Goal: Task Accomplishment & Management: Manage account settings

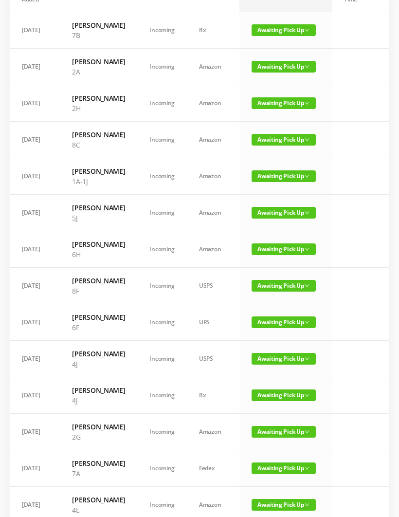
scroll to position [118, 0]
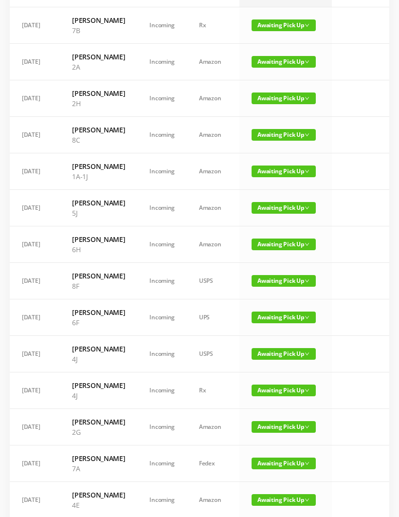
click at [275, 323] on span "Awaiting Pick Up" at bounding box center [283, 317] width 64 height 12
click at [273, 426] on link "Picked Up" at bounding box center [277, 423] width 63 height 16
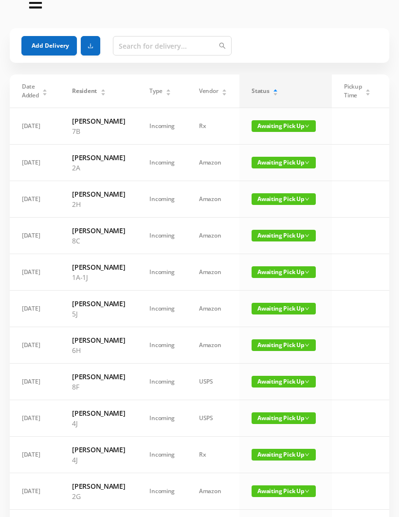
scroll to position [0, 0]
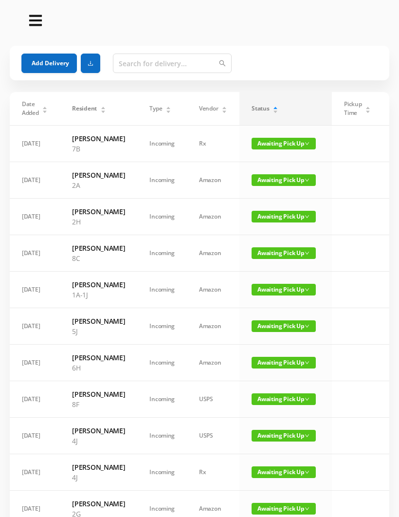
click at [63, 64] on button "Add Delivery" at bounding box center [48, 63] width 55 height 19
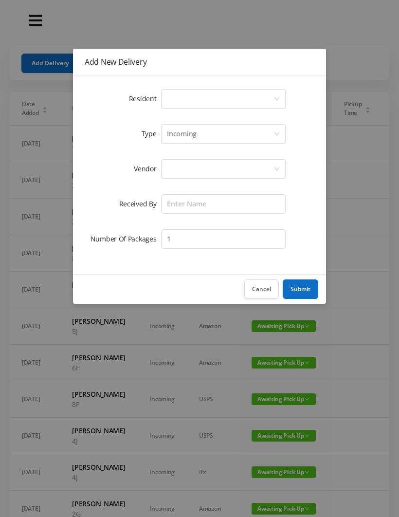
click at [202, 97] on div "Select a person" at bounding box center [220, 99] width 107 height 18
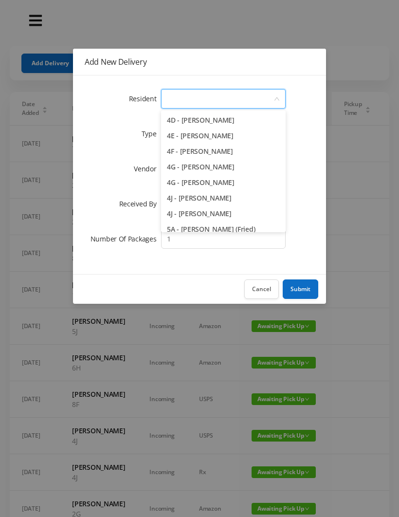
scroll to position [655, 0]
click at [245, 169] on li "4G - [PERSON_NAME]" at bounding box center [223, 166] width 125 height 16
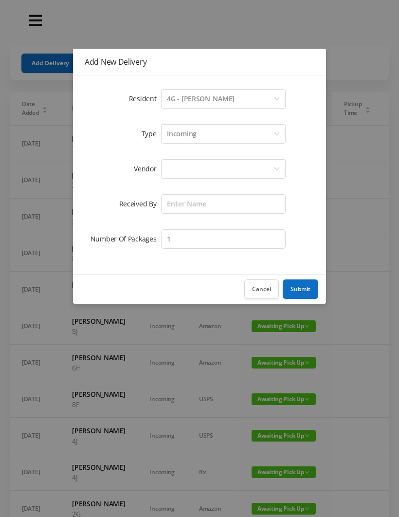
click at [203, 138] on div "Incoming" at bounding box center [220, 134] width 107 height 18
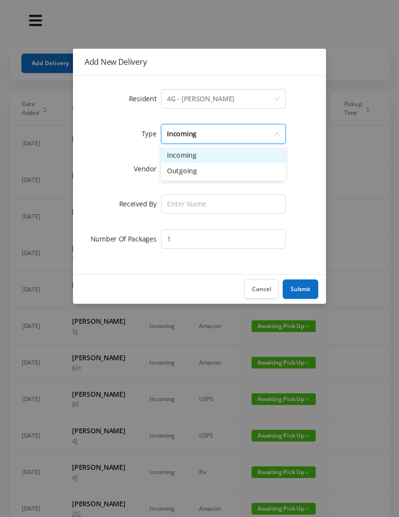
click at [189, 162] on li "Incoming" at bounding box center [223, 155] width 125 height 16
click at [192, 173] on div at bounding box center [220, 169] width 107 height 18
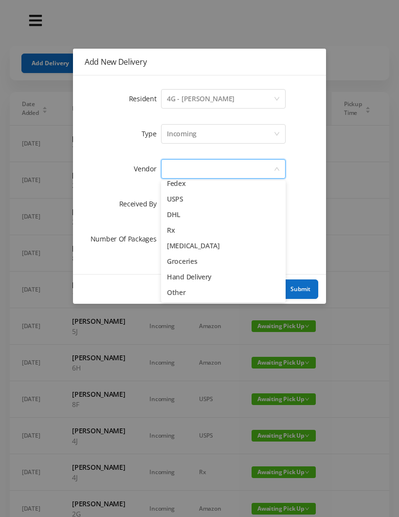
scroll to position [38, 0]
click at [180, 297] on li "Other" at bounding box center [223, 293] width 125 height 16
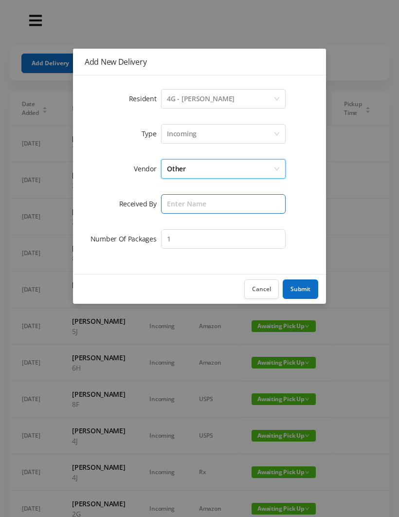
click at [186, 209] on input "text" at bounding box center [223, 203] width 125 height 19
type input "Melece"
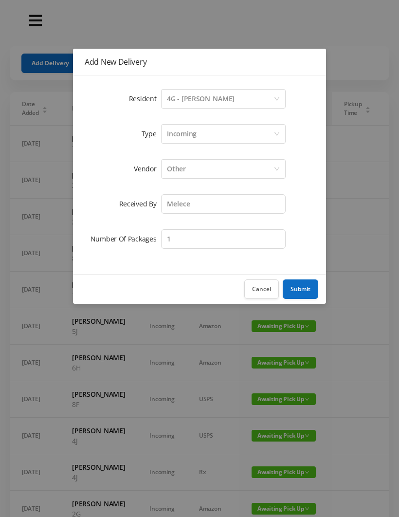
click at [300, 291] on button "Submit" at bounding box center [301, 288] width 36 height 19
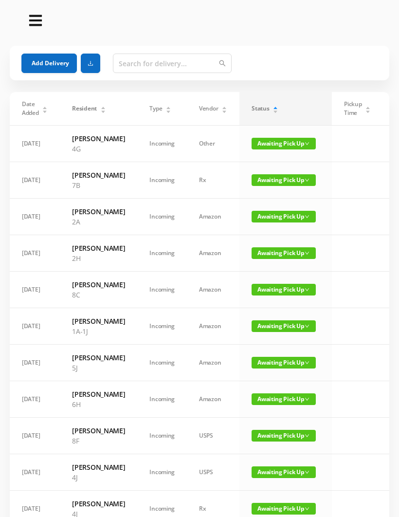
click at [276, 142] on span "Awaiting Pick Up" at bounding box center [283, 144] width 64 height 12
click at [274, 178] on link "Picked Up" at bounding box center [277, 178] width 63 height 16
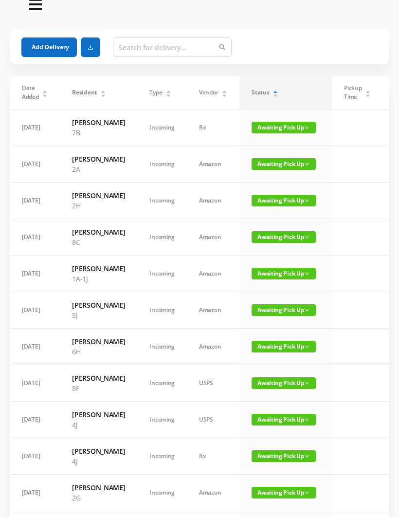
scroll to position [0, 0]
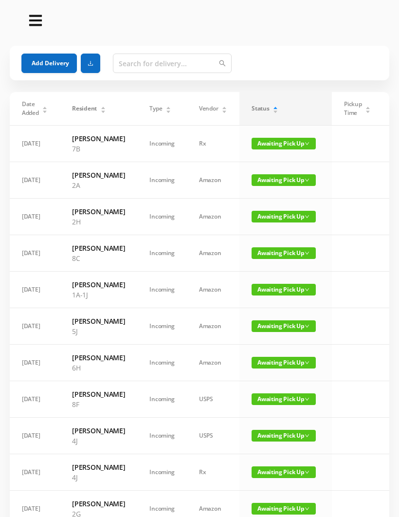
click at [274, 222] on span "Awaiting Pick Up" at bounding box center [283, 217] width 64 height 12
click at [270, 273] on link "Picked Up" at bounding box center [277, 277] width 63 height 16
